Goal: Task Accomplishment & Management: Use online tool/utility

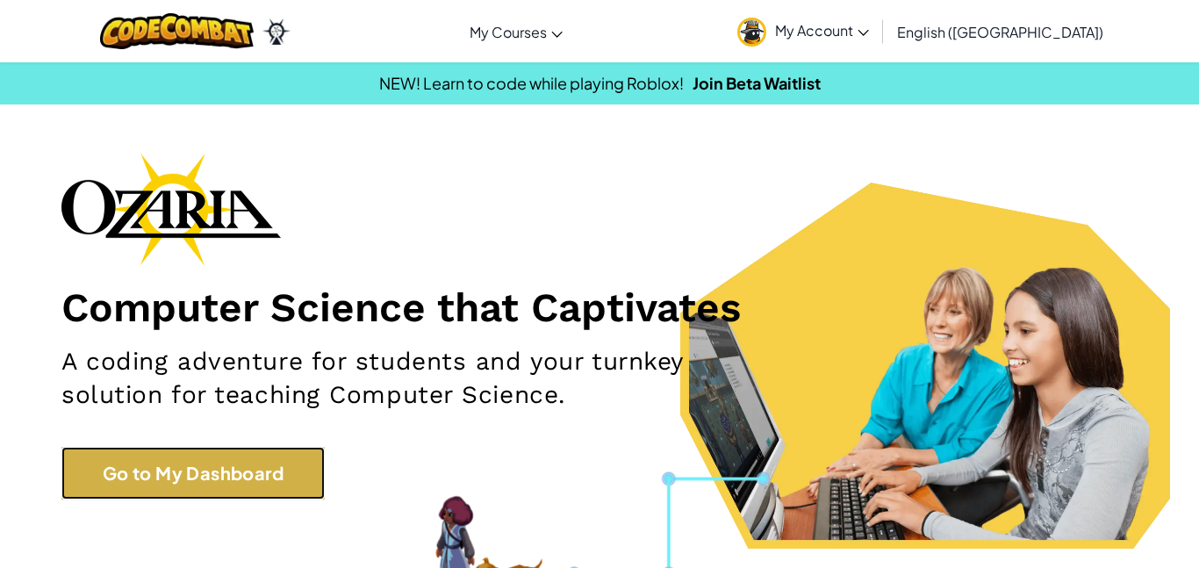
click at [253, 470] on link "Go to My Dashboard" at bounding box center [192, 473] width 263 height 53
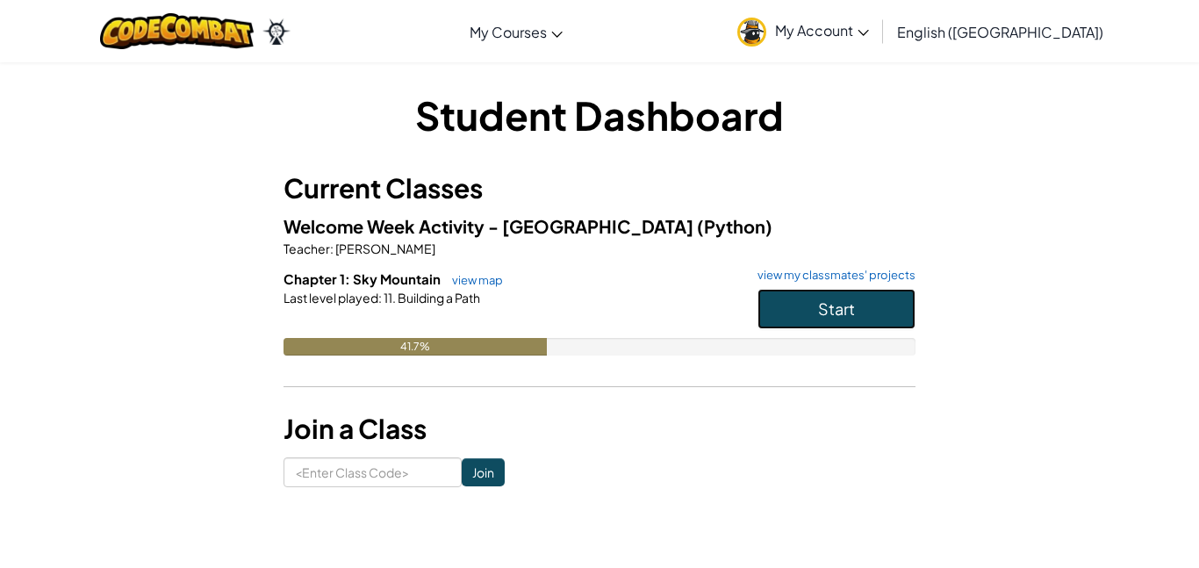
click at [846, 305] on span "Start" at bounding box center [836, 309] width 37 height 20
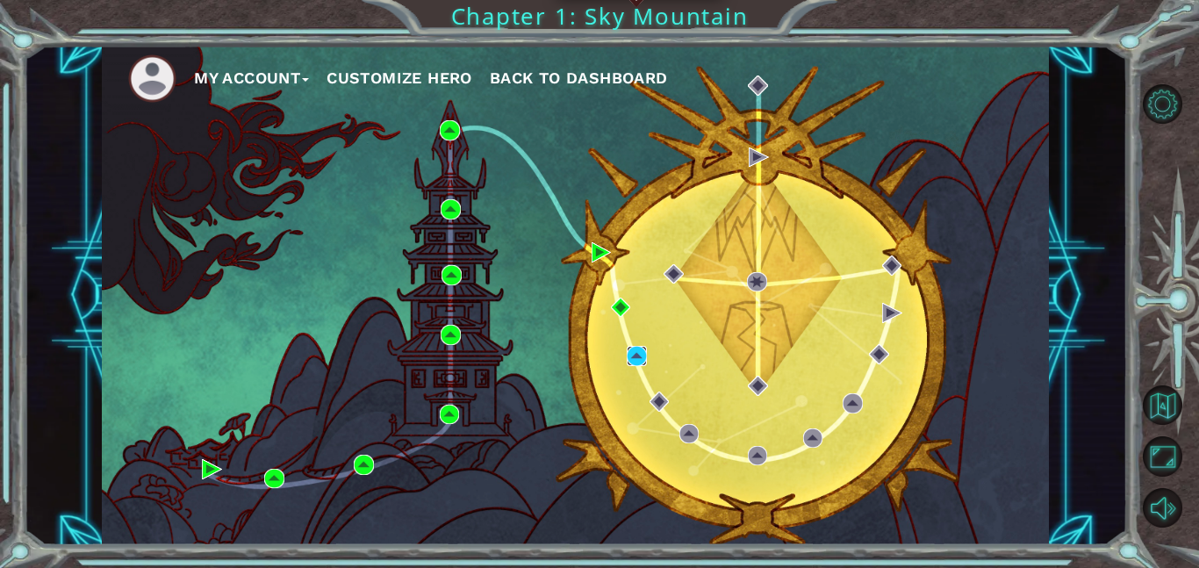
click at [629, 350] on img at bounding box center [637, 356] width 20 height 20
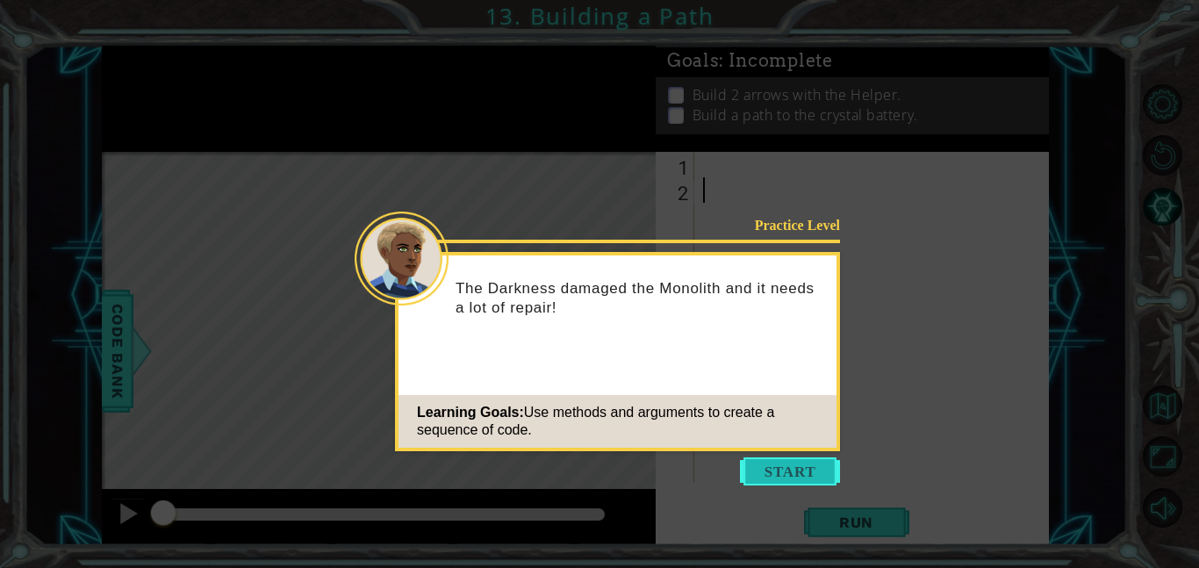
click at [775, 468] on button "Start" at bounding box center [790, 471] width 100 height 28
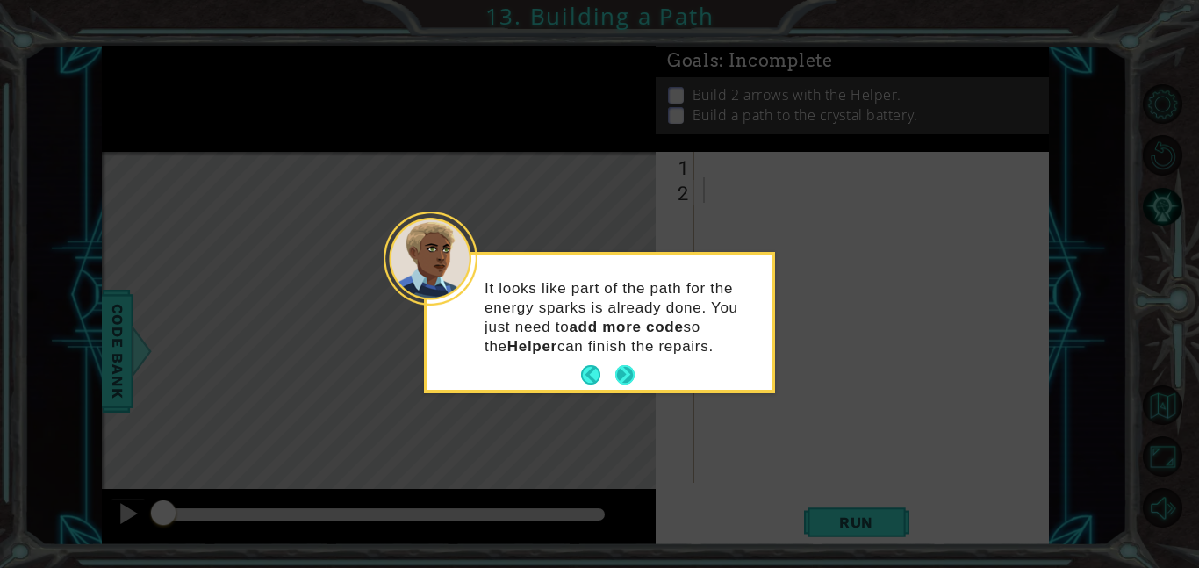
click at [616, 379] on button "Next" at bounding box center [624, 375] width 32 height 32
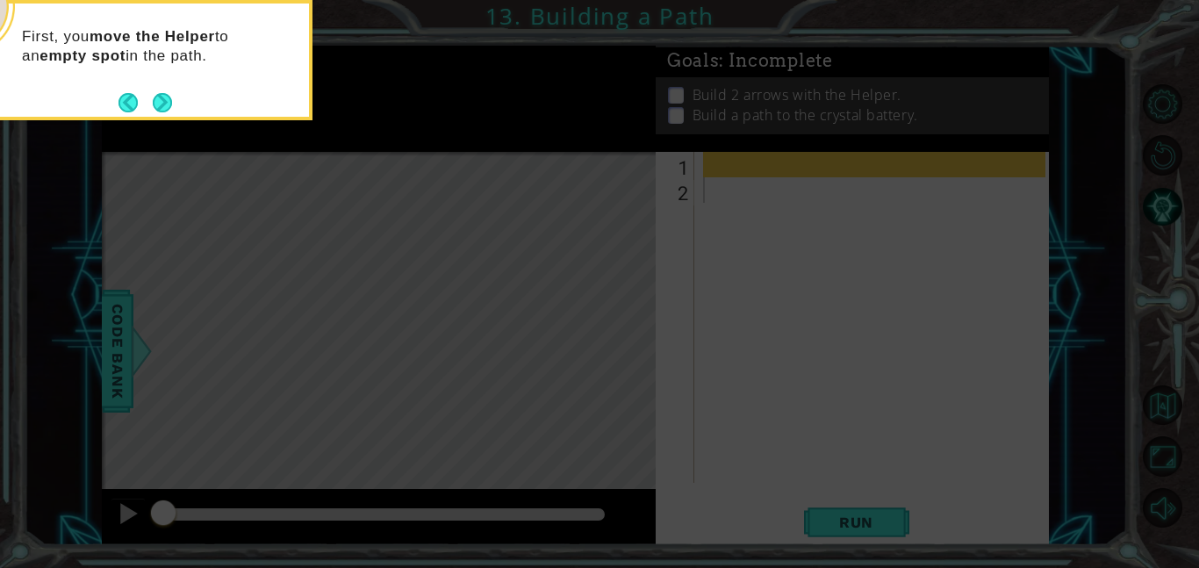
drag, startPoint x: 616, startPoint y: 379, endPoint x: 451, endPoint y: 334, distance: 171.3
click at [451, 335] on icon at bounding box center [599, 284] width 1199 height 568
click at [160, 97] on button "Next" at bounding box center [163, 103] width 30 height 30
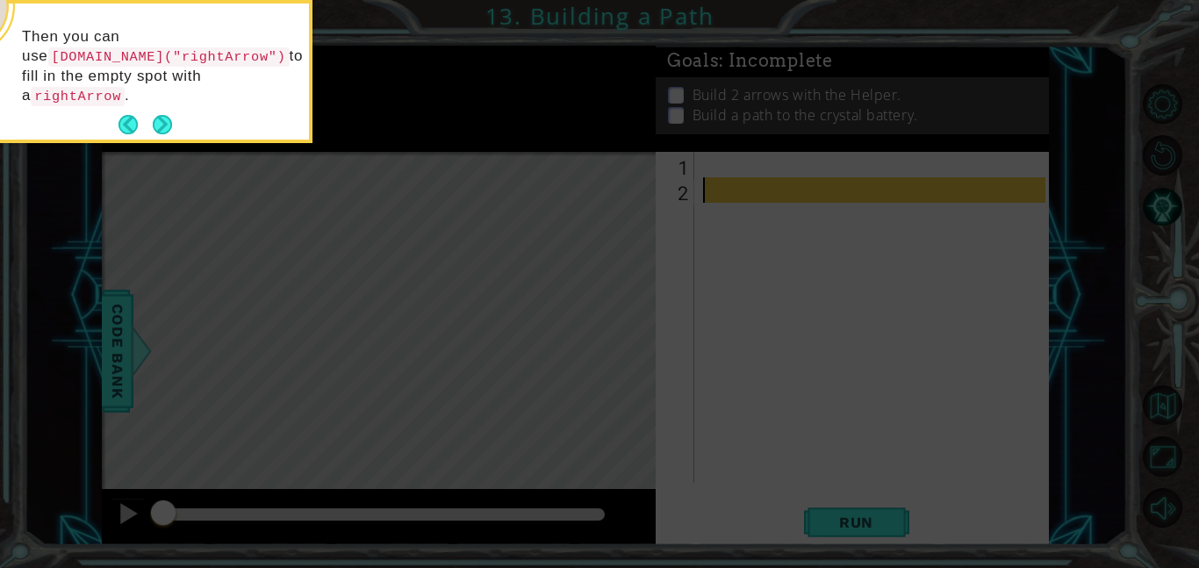
click at [443, 479] on icon at bounding box center [599, 284] width 1199 height 568
click at [165, 111] on button "Next" at bounding box center [162, 125] width 32 height 32
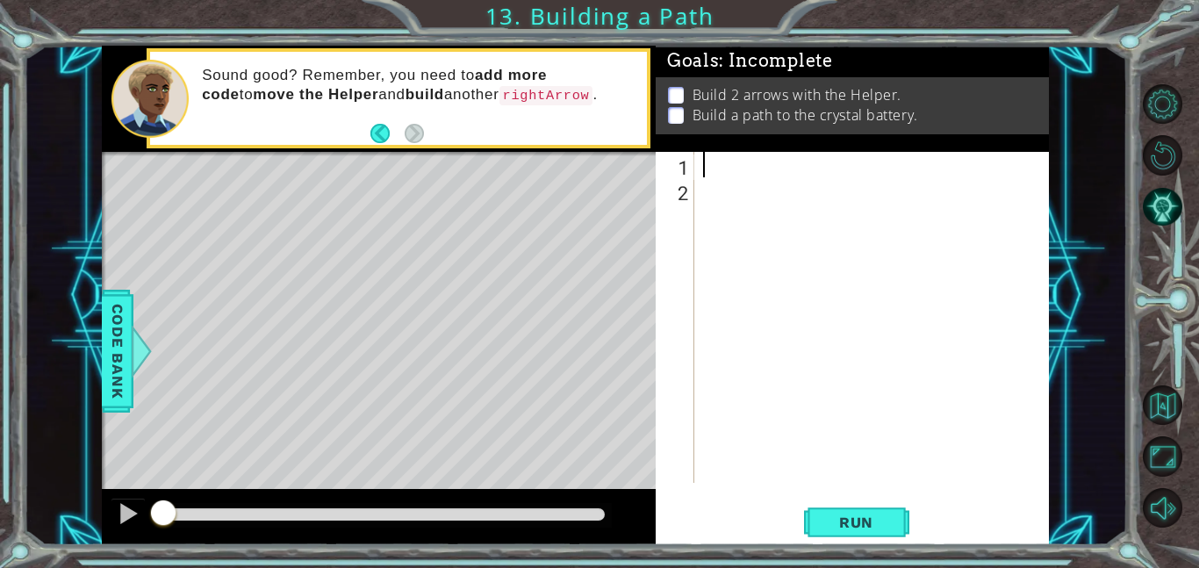
click at [717, 168] on div at bounding box center [877, 343] width 355 height 382
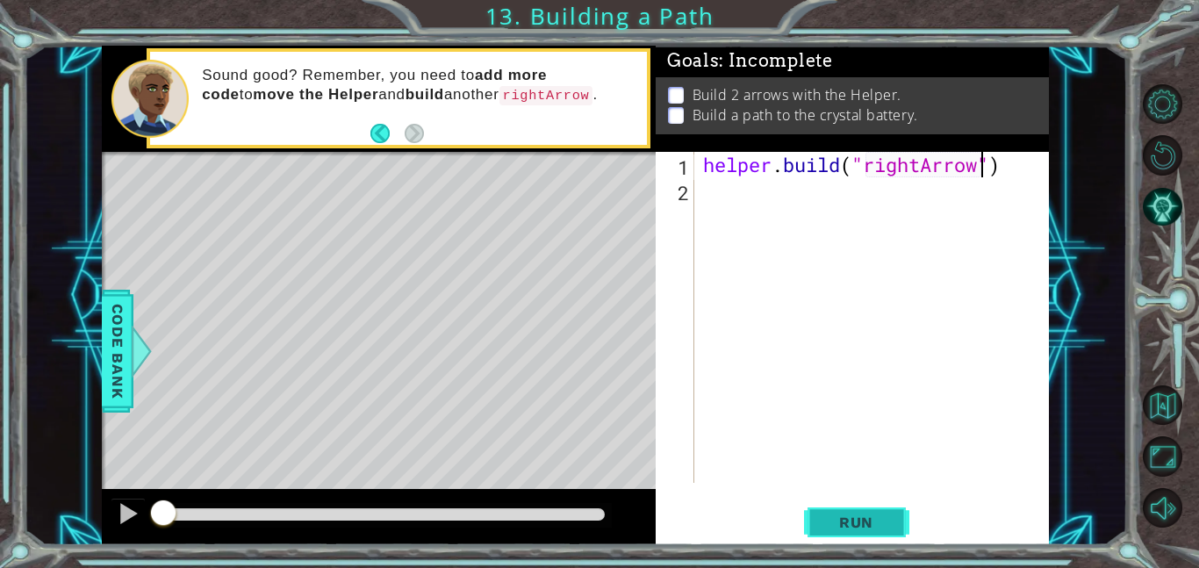
type textarea "[DOMAIN_NAME]("rightArrow")"
click at [862, 529] on span "Run" at bounding box center [856, 523] width 69 height 18
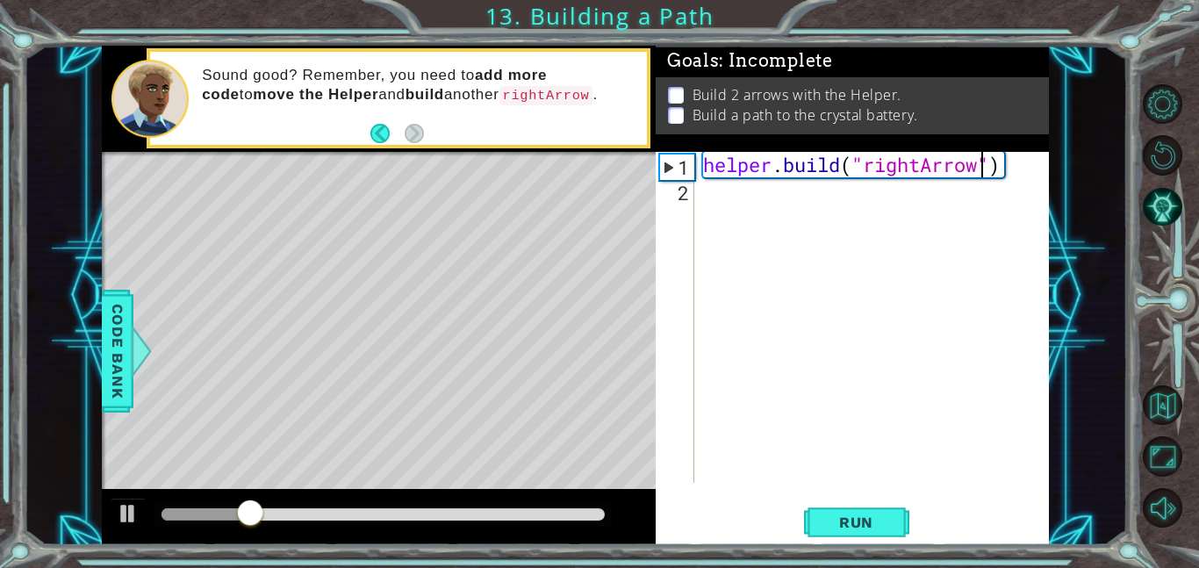
click at [711, 205] on div "helper . build ( "rightArrow" )" at bounding box center [877, 343] width 355 height 382
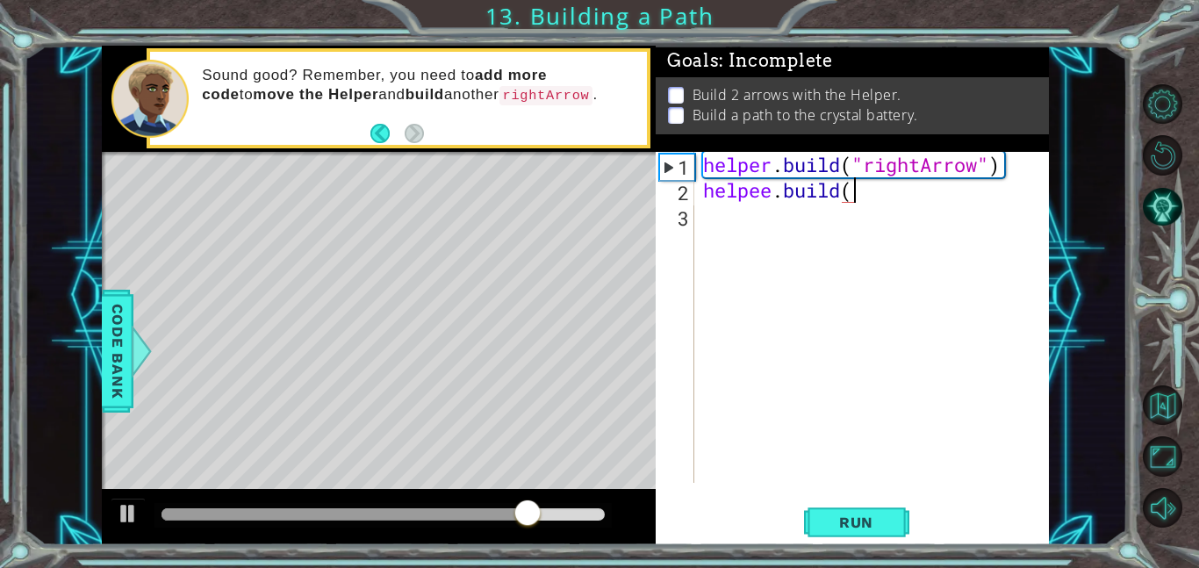
scroll to position [0, 6]
click at [877, 198] on div "helper . build ( "rightArrow" ) helpee . build ( "" at bounding box center [877, 343] width 355 height 382
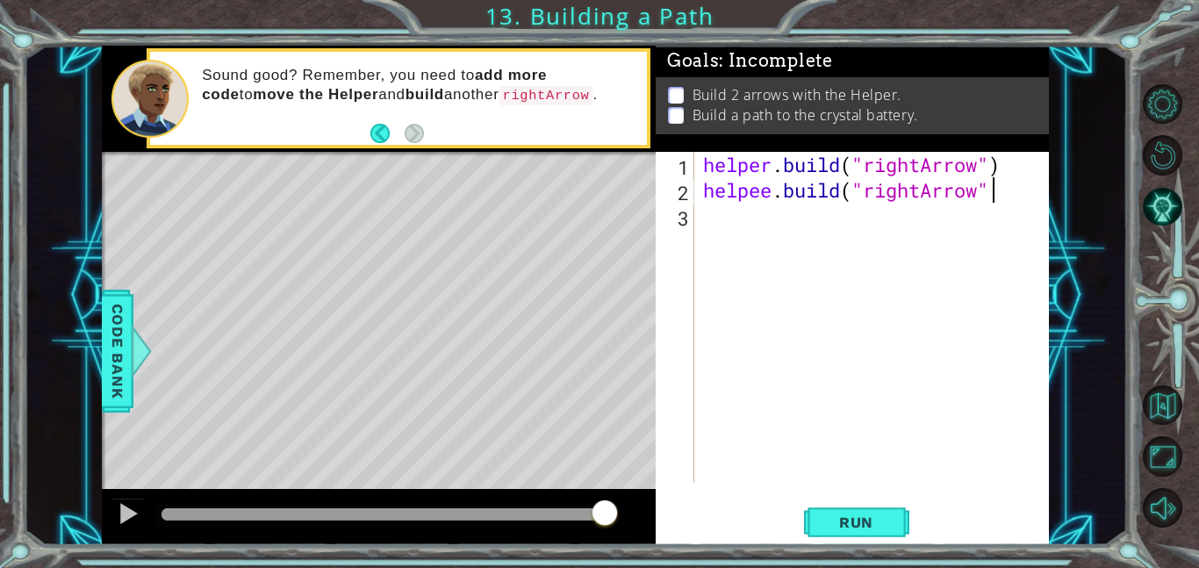
scroll to position [0, 12]
drag, startPoint x: 770, startPoint y: 194, endPoint x: 805, endPoint y: 217, distance: 41.9
click at [774, 196] on div "helper . build ( "rightArrow" ) helpee . build ( "rightArrow" )" at bounding box center [877, 343] width 355 height 382
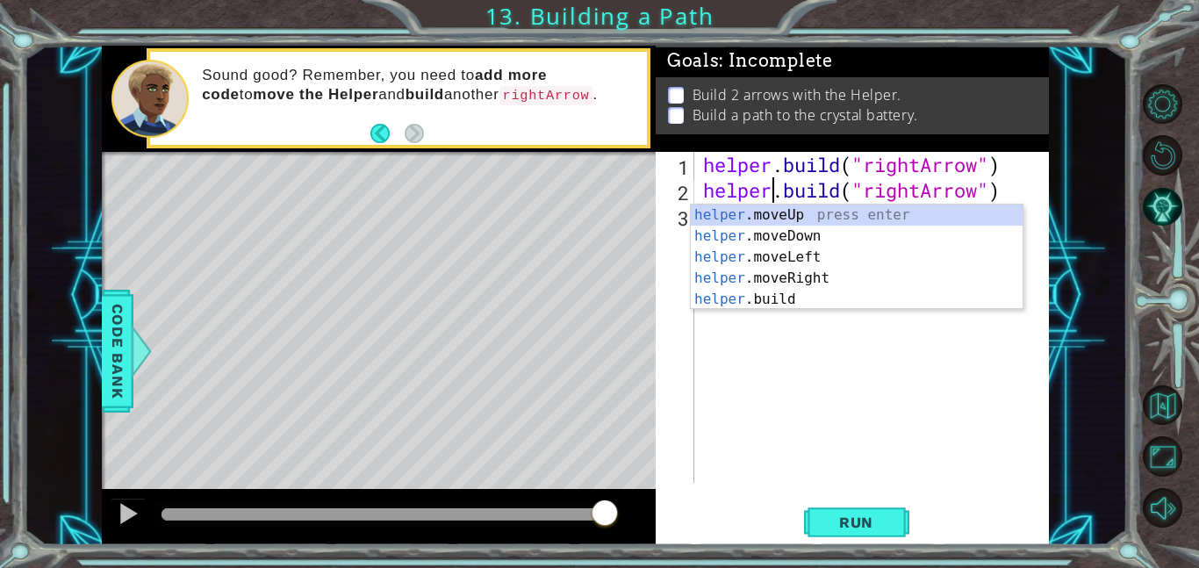
scroll to position [0, 3]
type textarea "[DOMAIN_NAME]("rightArrow")"
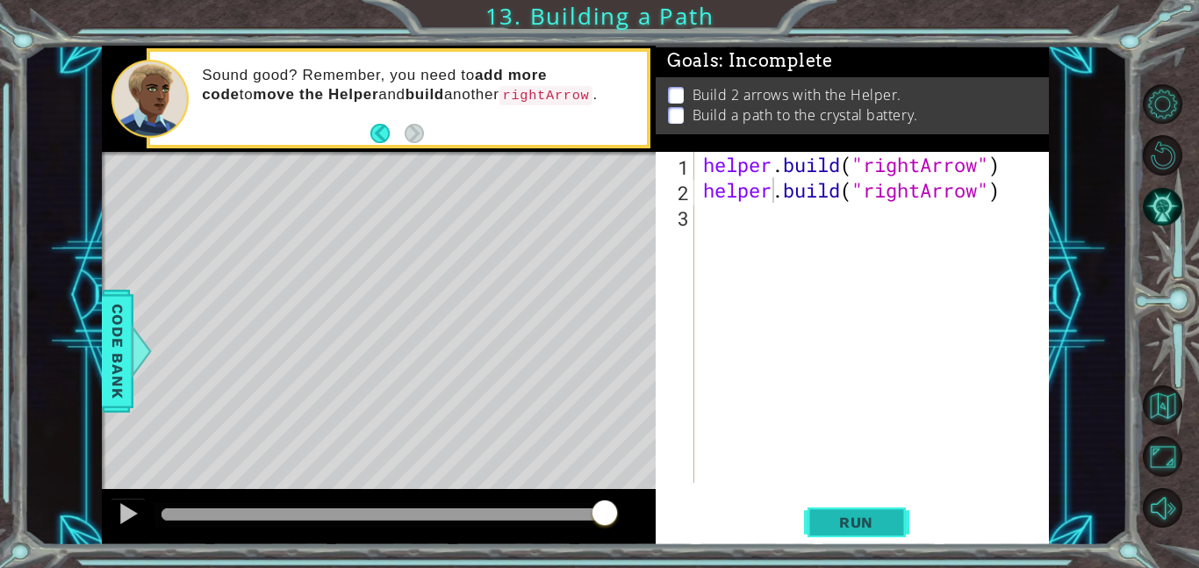
click at [862, 527] on span "Run" at bounding box center [856, 523] width 69 height 18
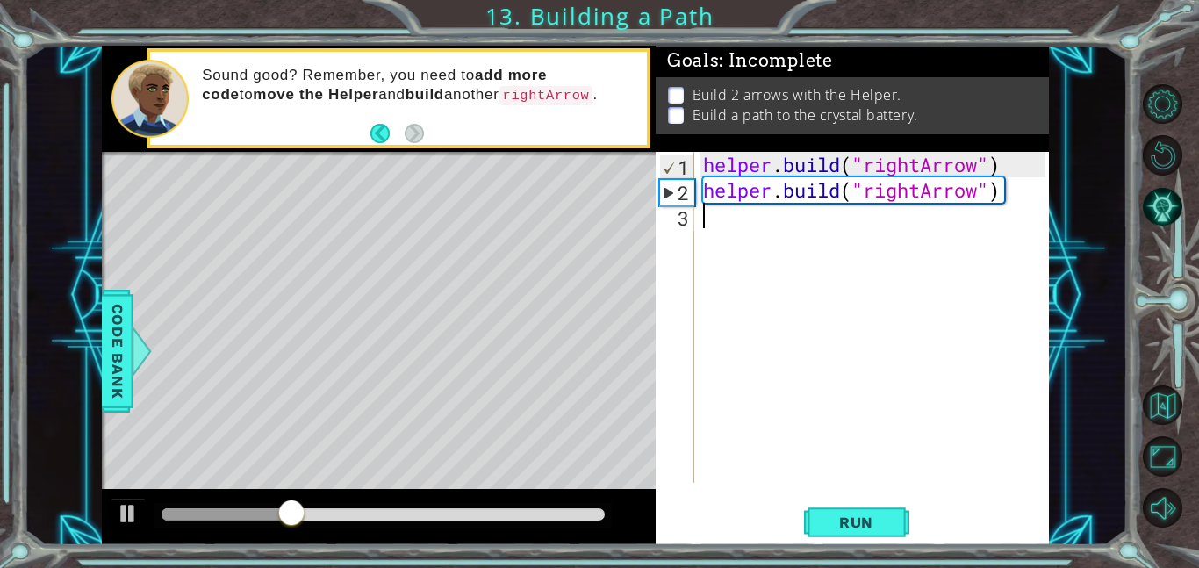
click at [723, 227] on div "helper . build ( "rightArrow" ) helper . build ( "rightArrow" )" at bounding box center [877, 343] width 355 height 382
click at [1023, 199] on div "helper . build ( "rightArrow" ) helper . build ( "rightArrow" )" at bounding box center [877, 343] width 355 height 382
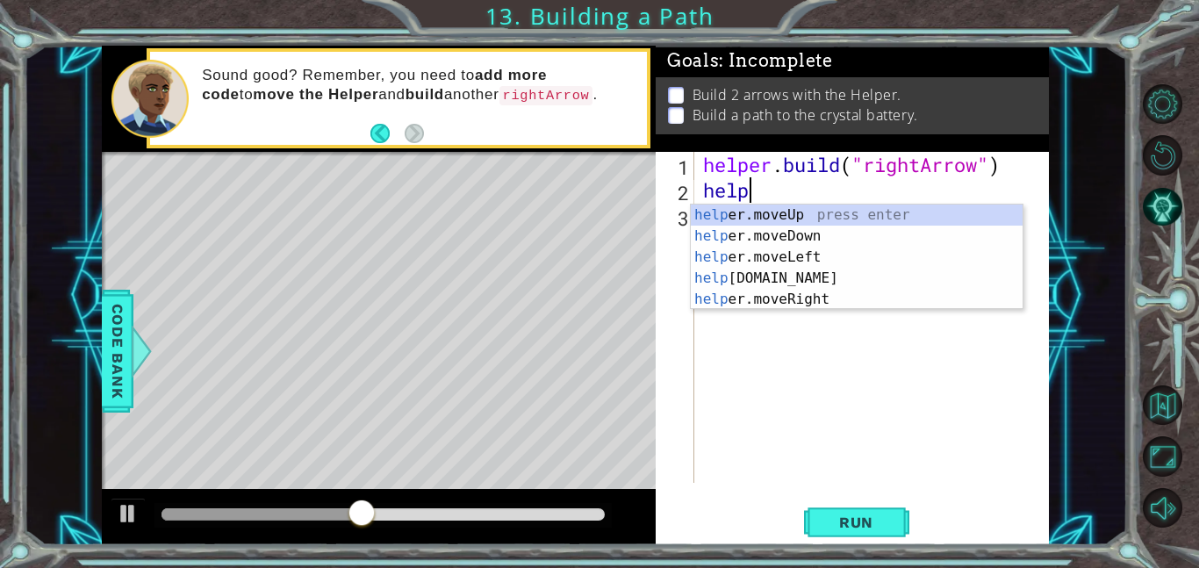
type textarea "h"
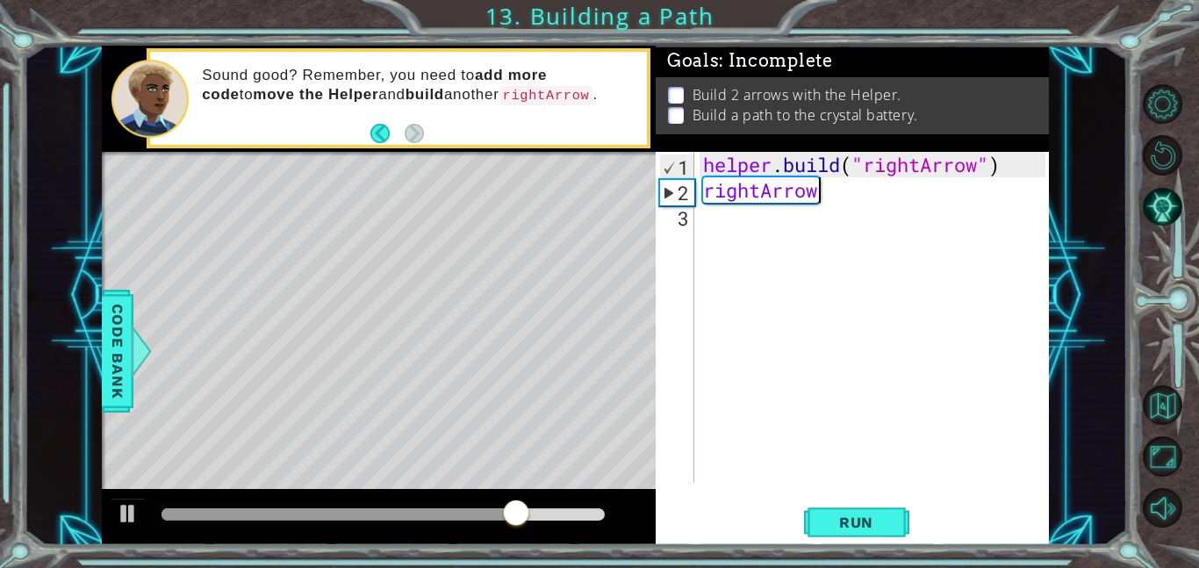
scroll to position [0, 4]
click at [884, 522] on span "Run" at bounding box center [856, 523] width 69 height 18
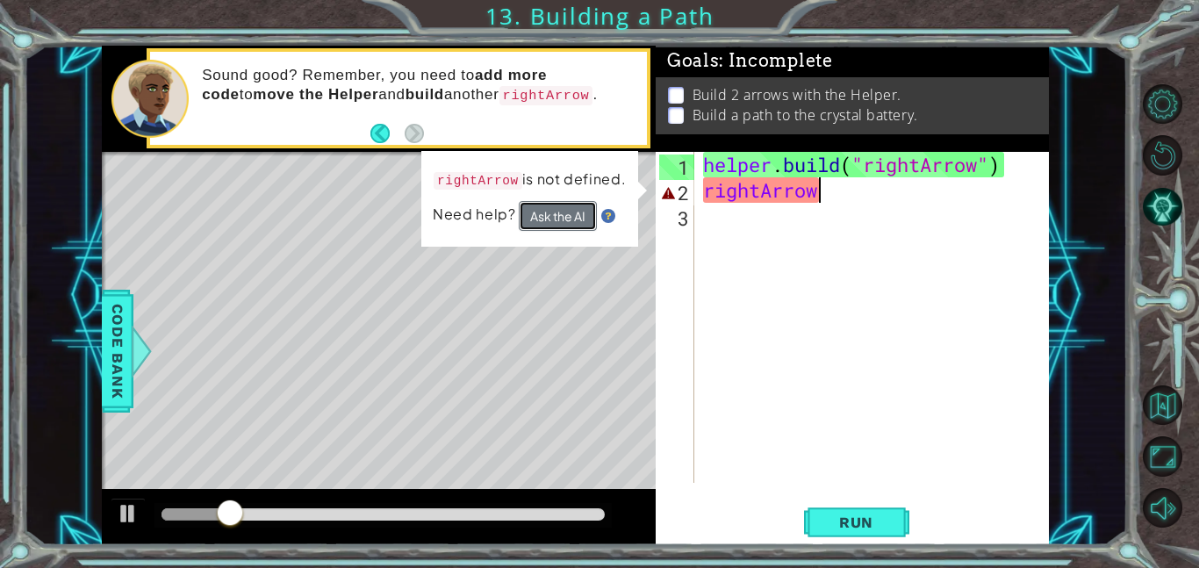
click at [554, 220] on button "Ask the AI" at bounding box center [558, 216] width 78 height 30
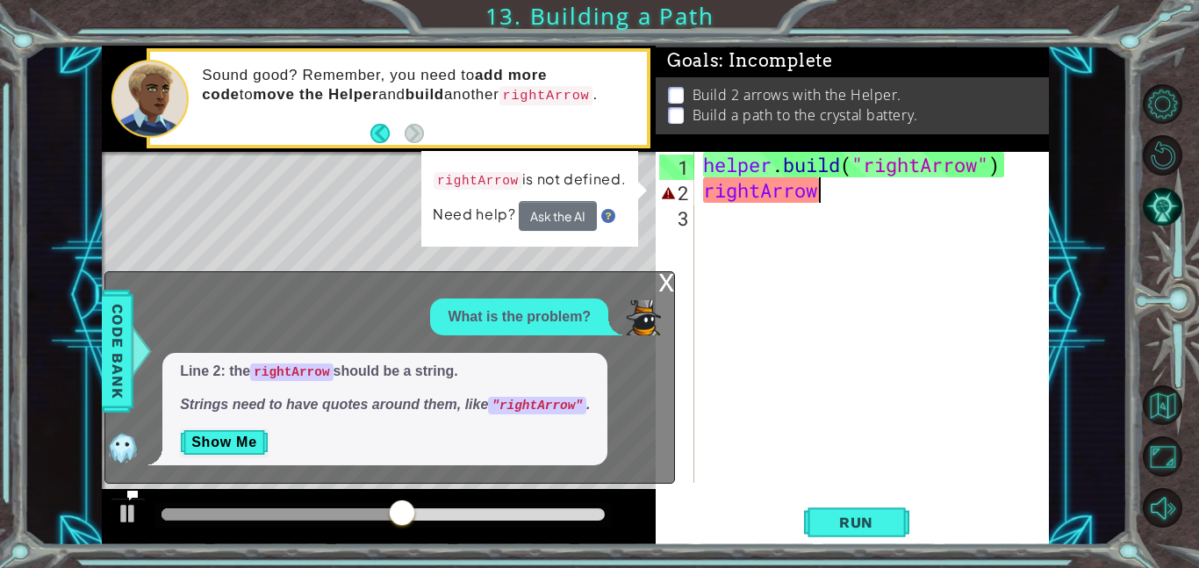
click at [707, 194] on div "helper . build ( "rightArrow" ) rightArrow" at bounding box center [877, 343] width 355 height 382
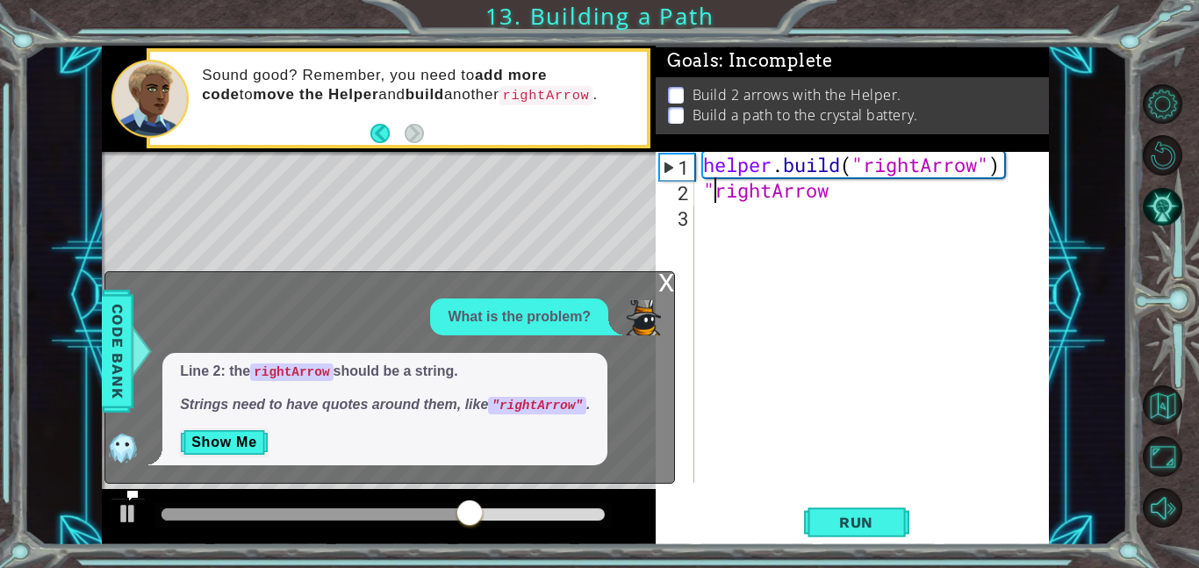
click at [844, 196] on div "helper . build ( "rightArrow" ) "rightArrow" at bounding box center [877, 343] width 355 height 382
type textarea ""rightArrow""
click at [870, 528] on span "Run" at bounding box center [856, 523] width 69 height 18
click at [662, 274] on div "x" at bounding box center [667, 281] width 16 height 18
